Goal: Task Accomplishment & Management: Manage account settings

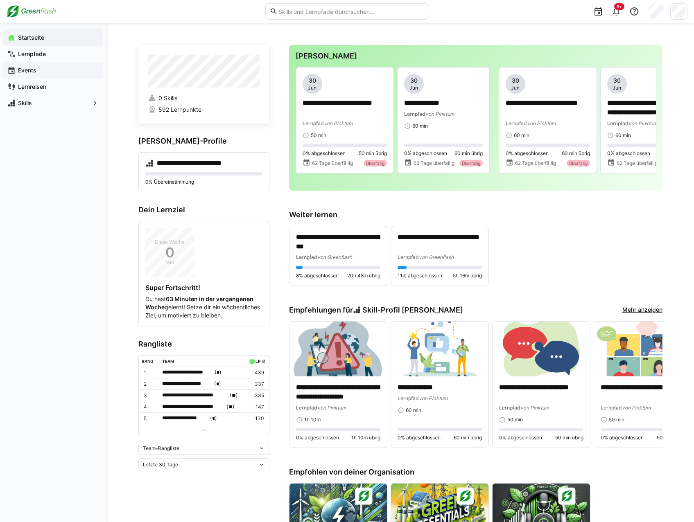
click at [42, 72] on span "Events" at bounding box center [58, 70] width 82 height 8
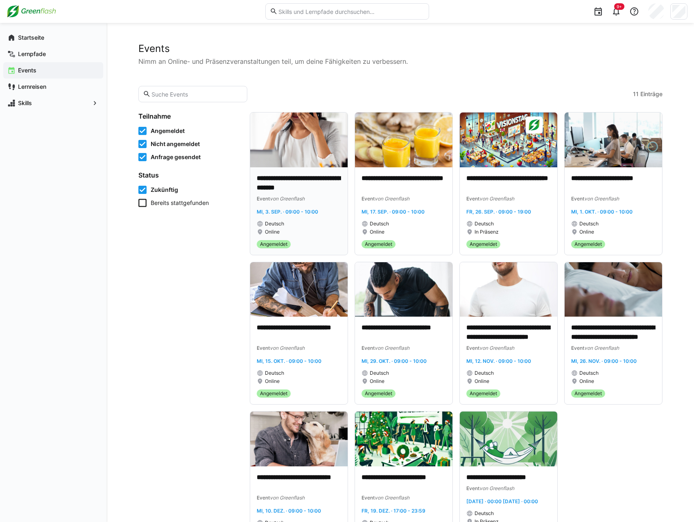
click at [292, 231] on div "Online" at bounding box center [299, 232] width 84 height 7
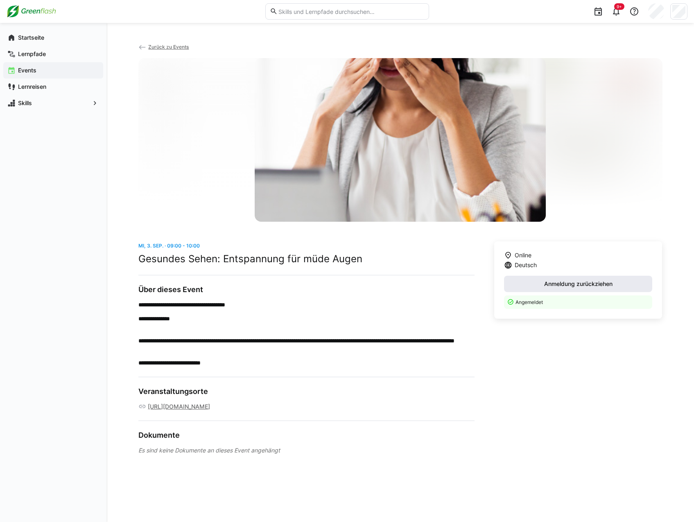
click at [567, 284] on span "Anmeldung zurückziehen" at bounding box center [578, 284] width 71 height 8
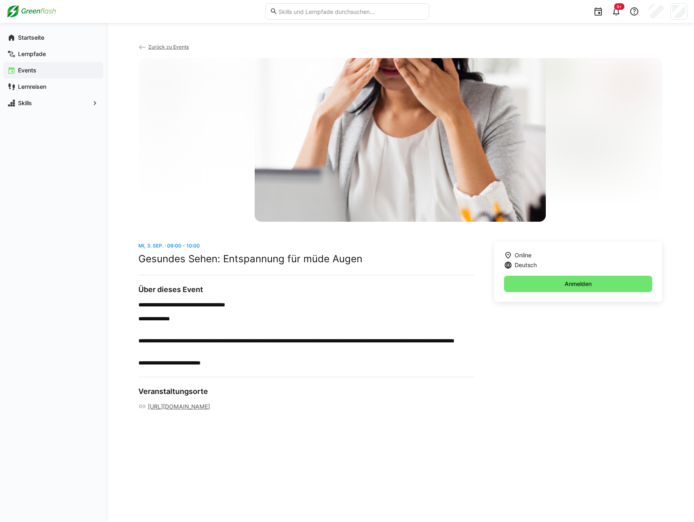
click at [173, 49] on span "Zurück zu Events" at bounding box center [168, 47] width 41 height 6
